Goal: Information Seeking & Learning: Learn about a topic

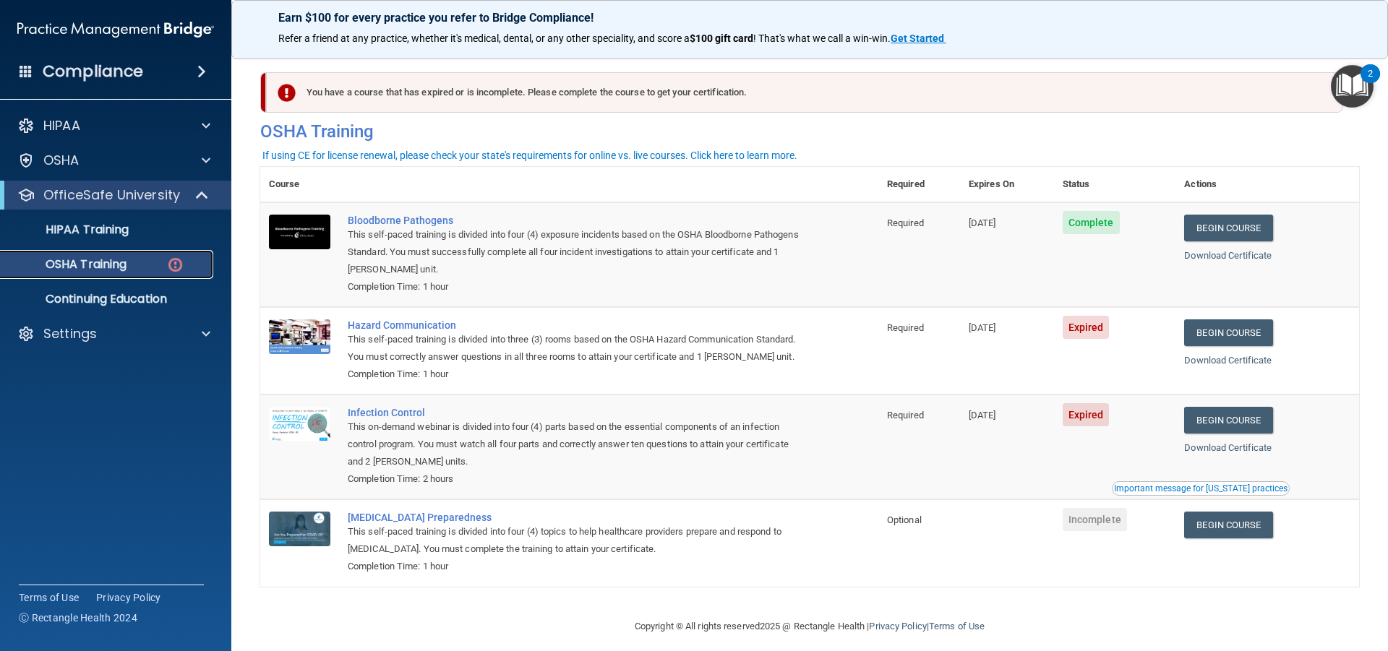
click at [83, 266] on p "OSHA Training" at bounding box center [67, 264] width 117 height 14
